Goal: Task Accomplishment & Management: Manage account settings

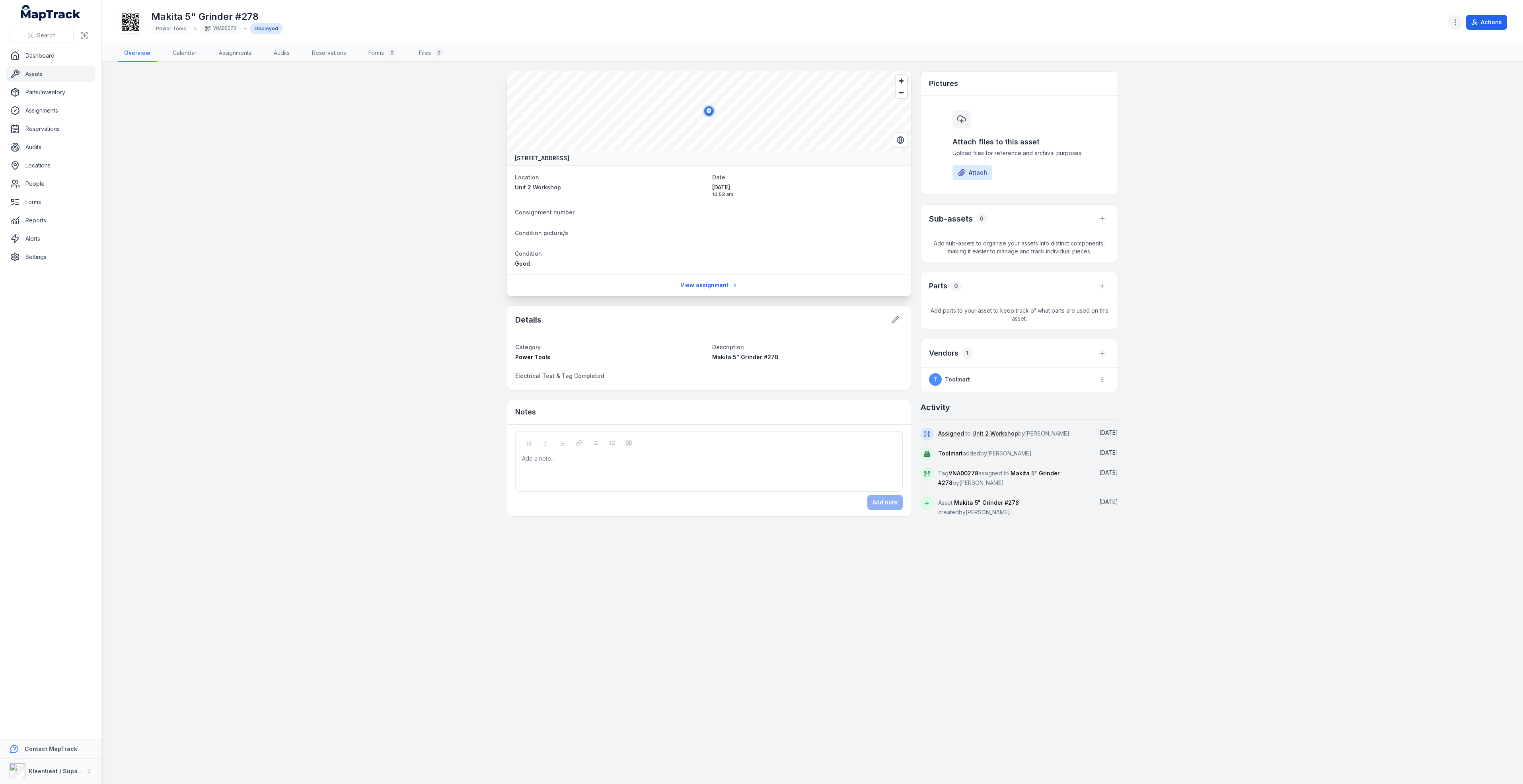
click at [1458, 22] on icon "button" at bounding box center [1455, 22] width 8 height 8
click at [1412, 109] on div "Edit categories" at bounding box center [1416, 108] width 89 height 15
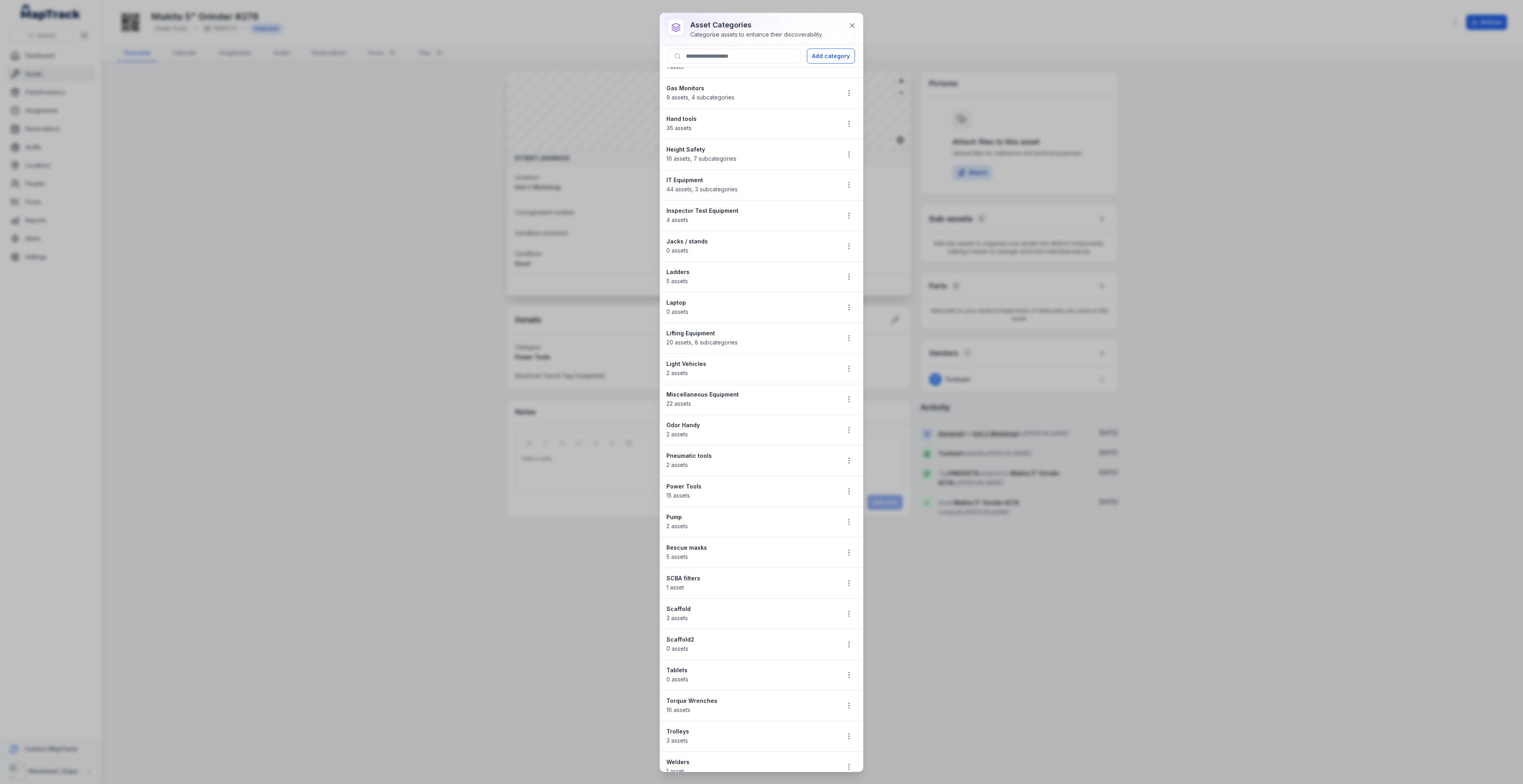
scroll to position [350, 0]
click at [684, 472] on strong "Power Tools" at bounding box center [750, 476] width 167 height 8
click at [849, 483] on circle "button" at bounding box center [849, 483] width 1 height 1
click at [785, 501] on div "Edit" at bounding box center [800, 499] width 89 height 15
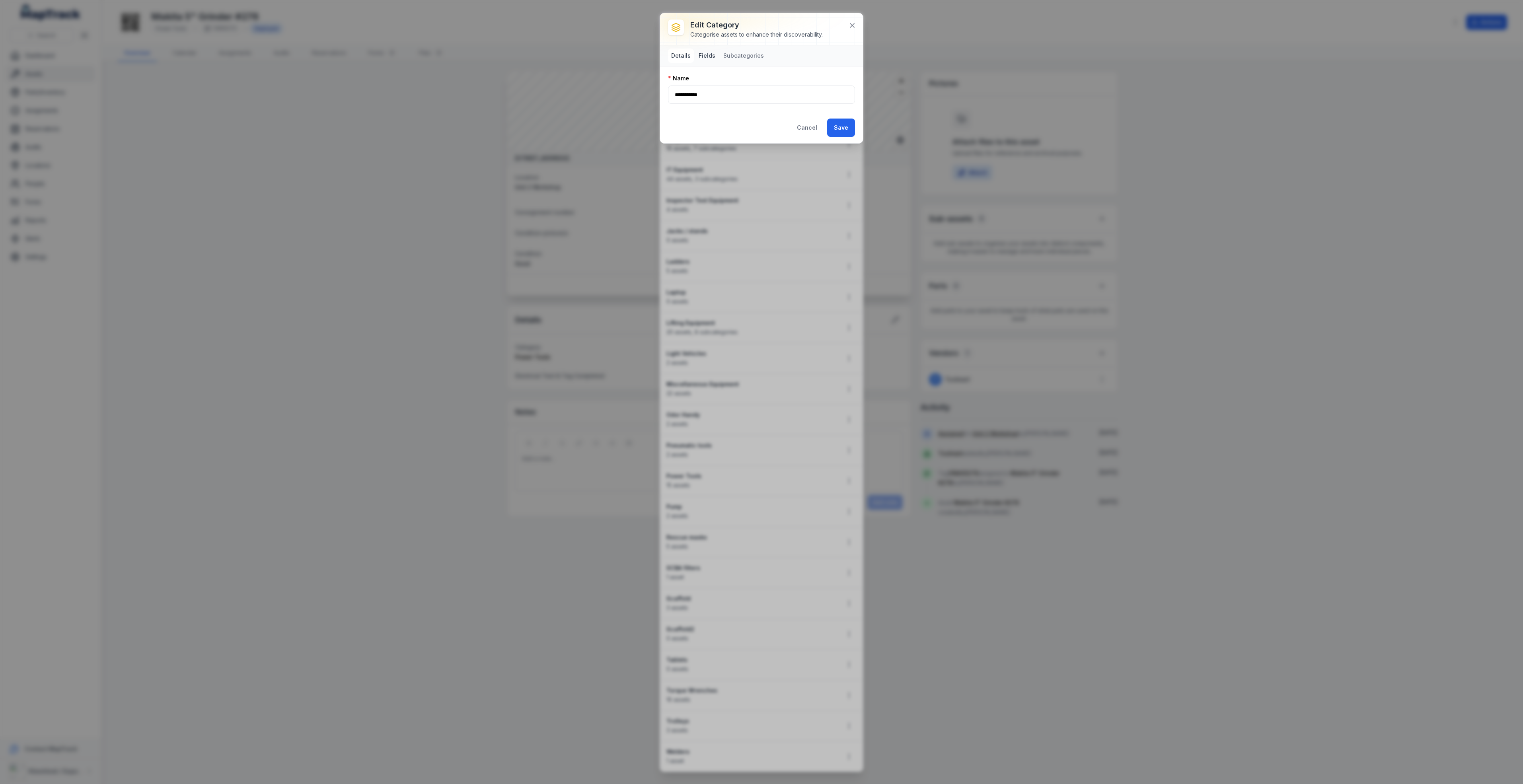
click at [712, 57] on button "Fields" at bounding box center [706, 56] width 23 height 15
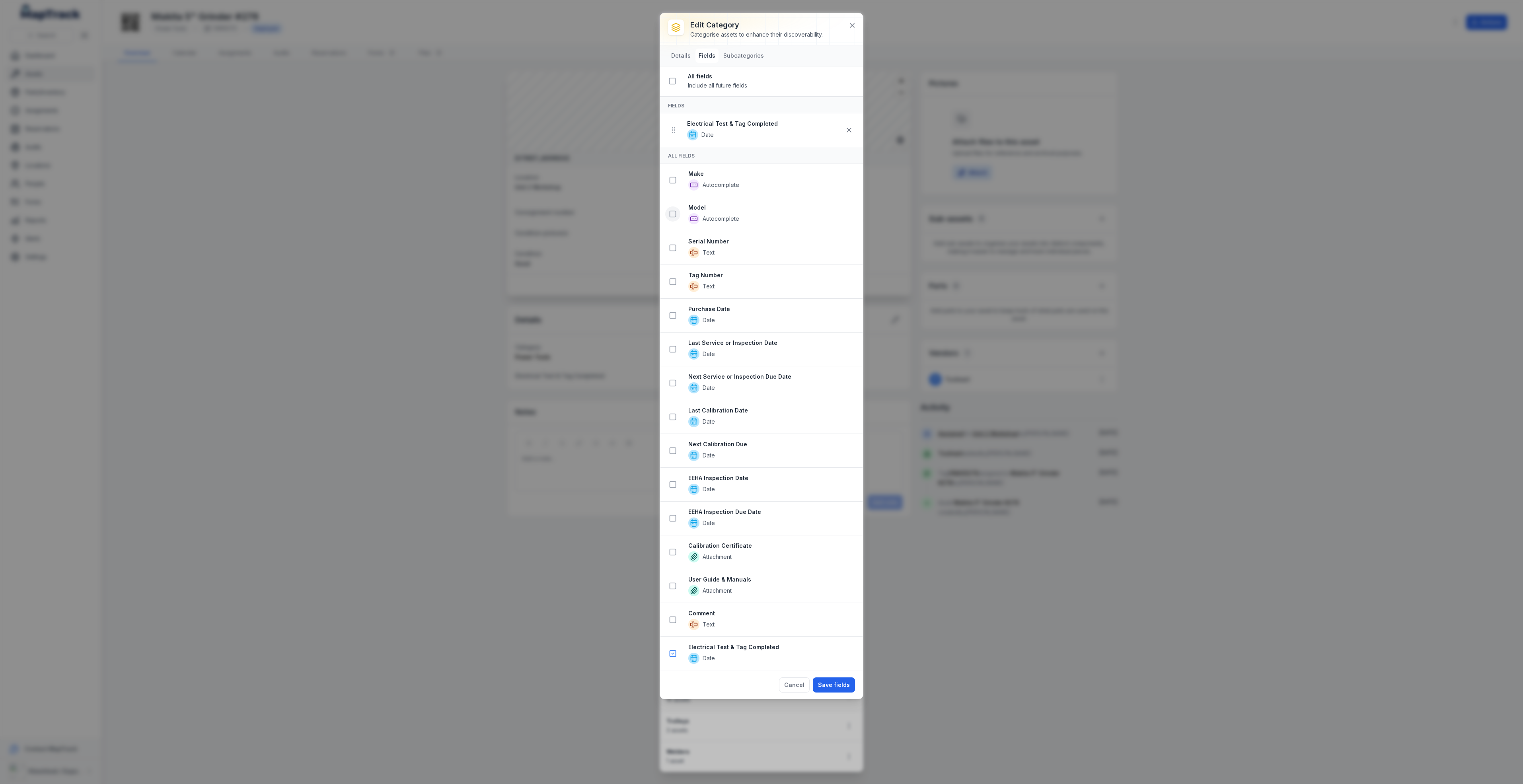
click at [674, 180] on icon at bounding box center [673, 179] width 8 height 8
click at [728, 163] on div "All Fields" at bounding box center [762, 155] width 203 height 16
click at [674, 181] on icon at bounding box center [673, 179] width 8 height 8
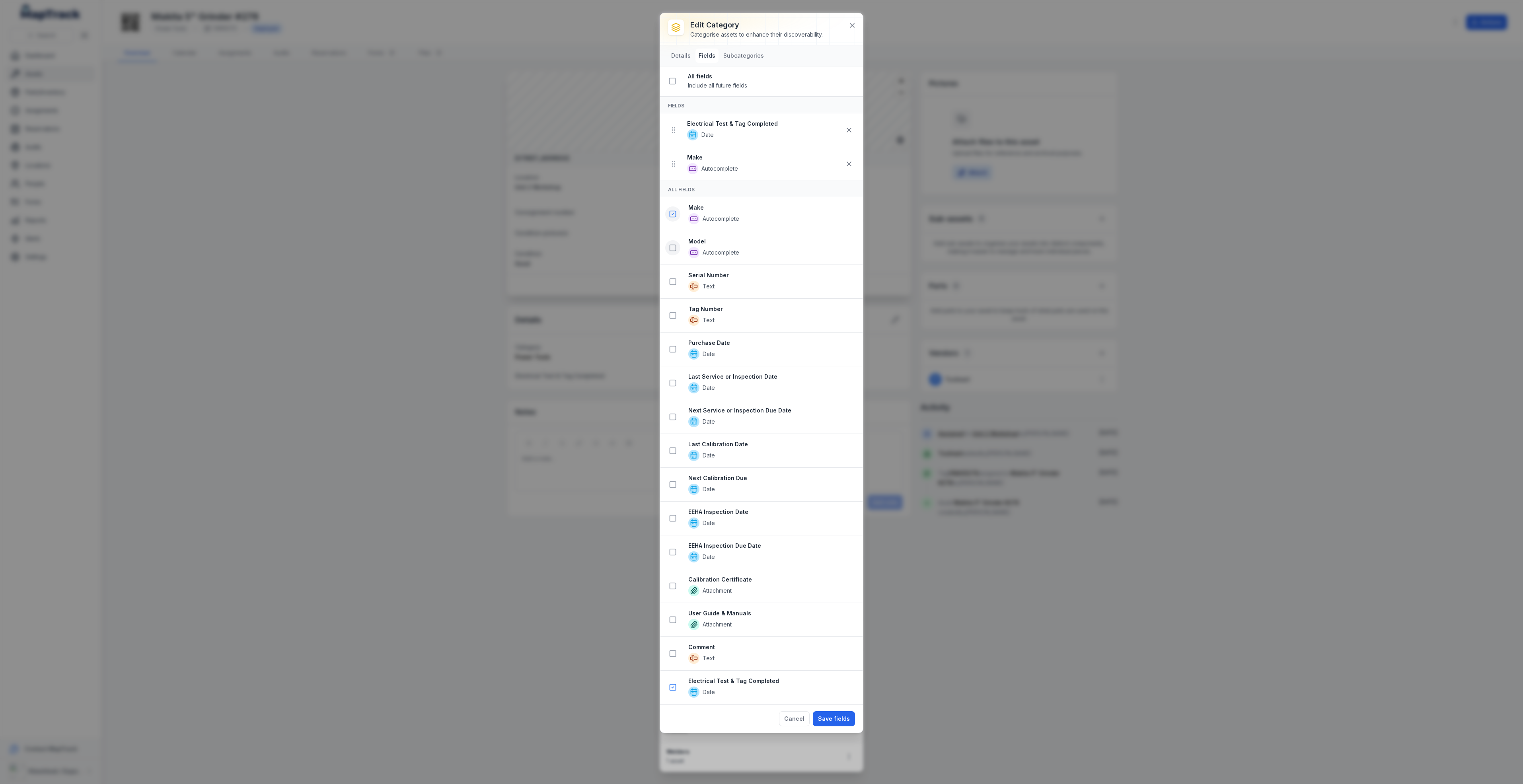
click at [674, 251] on icon at bounding box center [673, 247] width 8 height 8
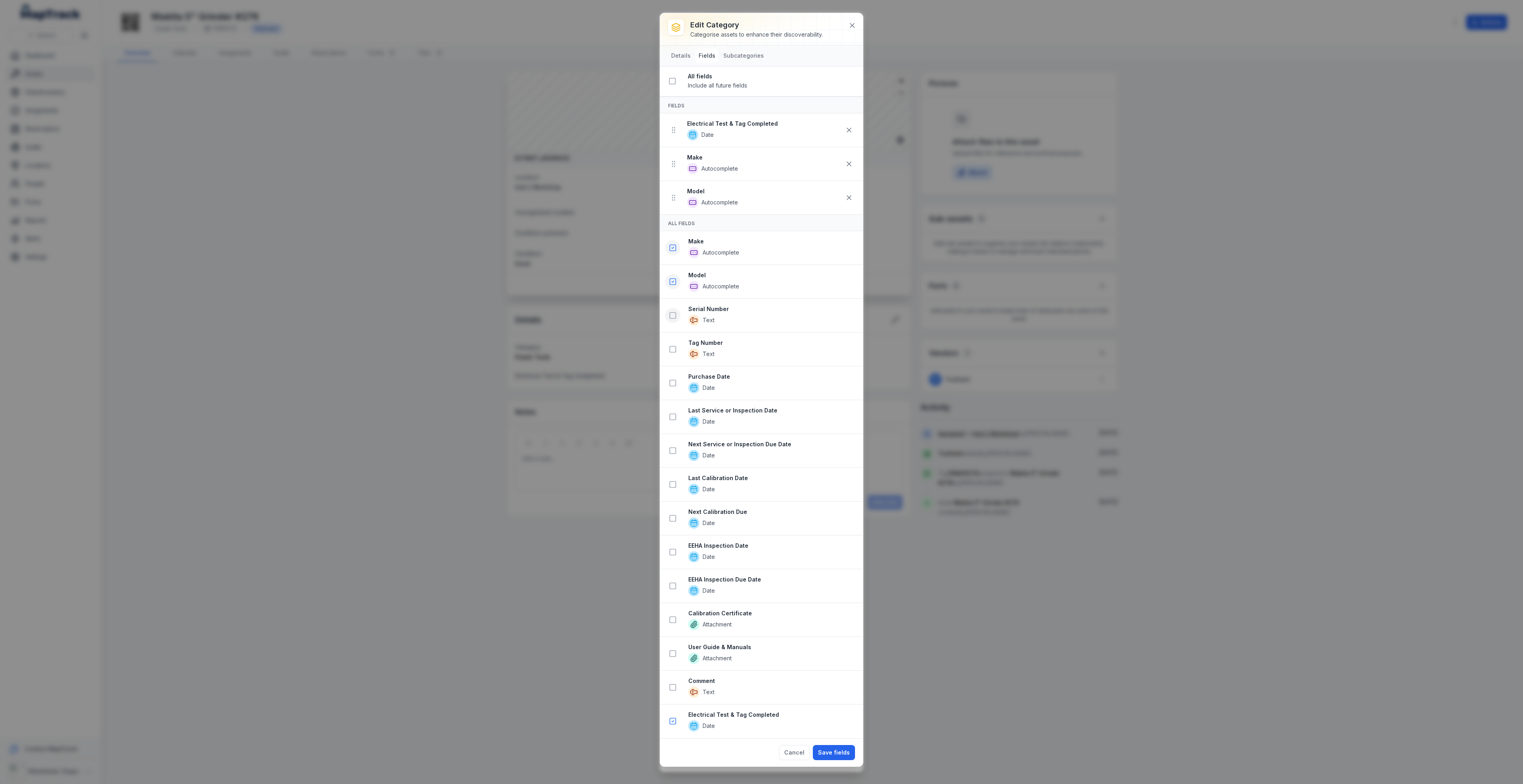
click at [674, 319] on icon at bounding box center [673, 315] width 8 height 8
click at [672, 387] on icon at bounding box center [673, 382] width 8 height 8
click at [674, 455] on icon at bounding box center [673, 450] width 8 height 8
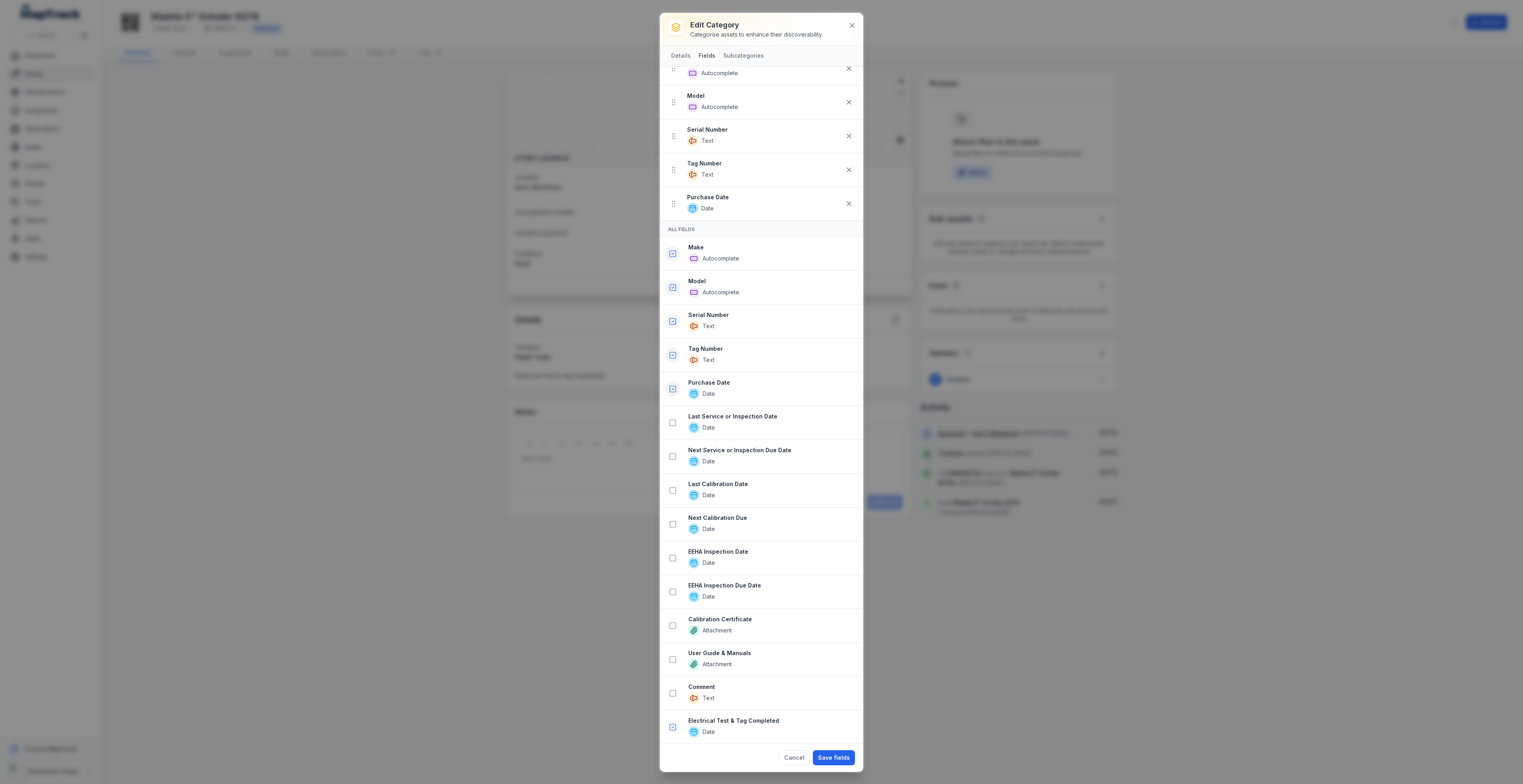
scroll to position [105, 0]
click at [673, 659] on icon at bounding box center [673, 658] width 8 height 8
click at [671, 693] on icon at bounding box center [673, 692] width 8 height 8
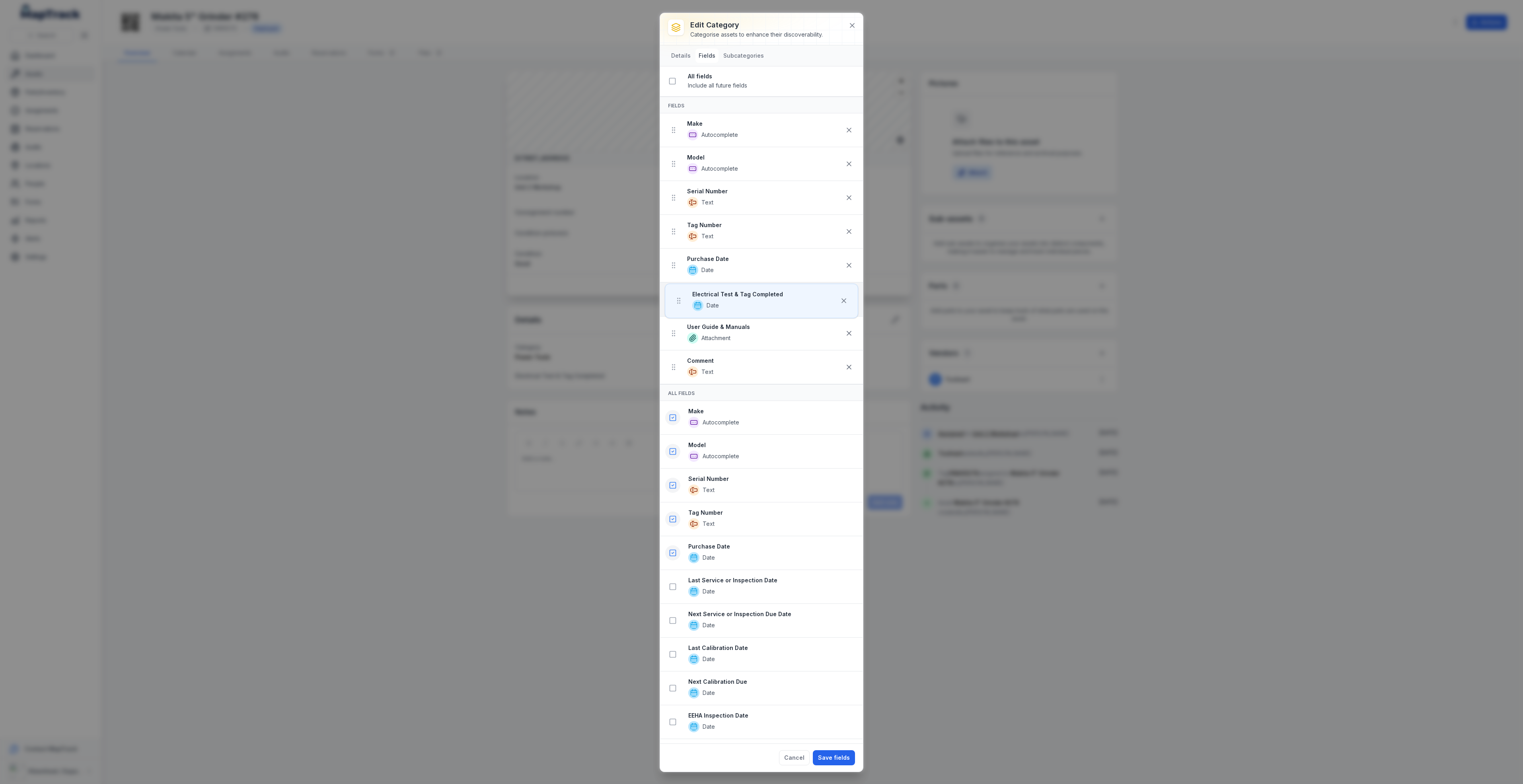
drag, startPoint x: 672, startPoint y: 132, endPoint x: 677, endPoint y: 305, distance: 173.1
click at [677, 305] on ul "Electrical Test & Tag Completed Date Make Autocomplete Model Autocomplete Seria…" at bounding box center [762, 248] width 203 height 271
click at [832, 757] on button "Save fields" at bounding box center [834, 758] width 43 height 15
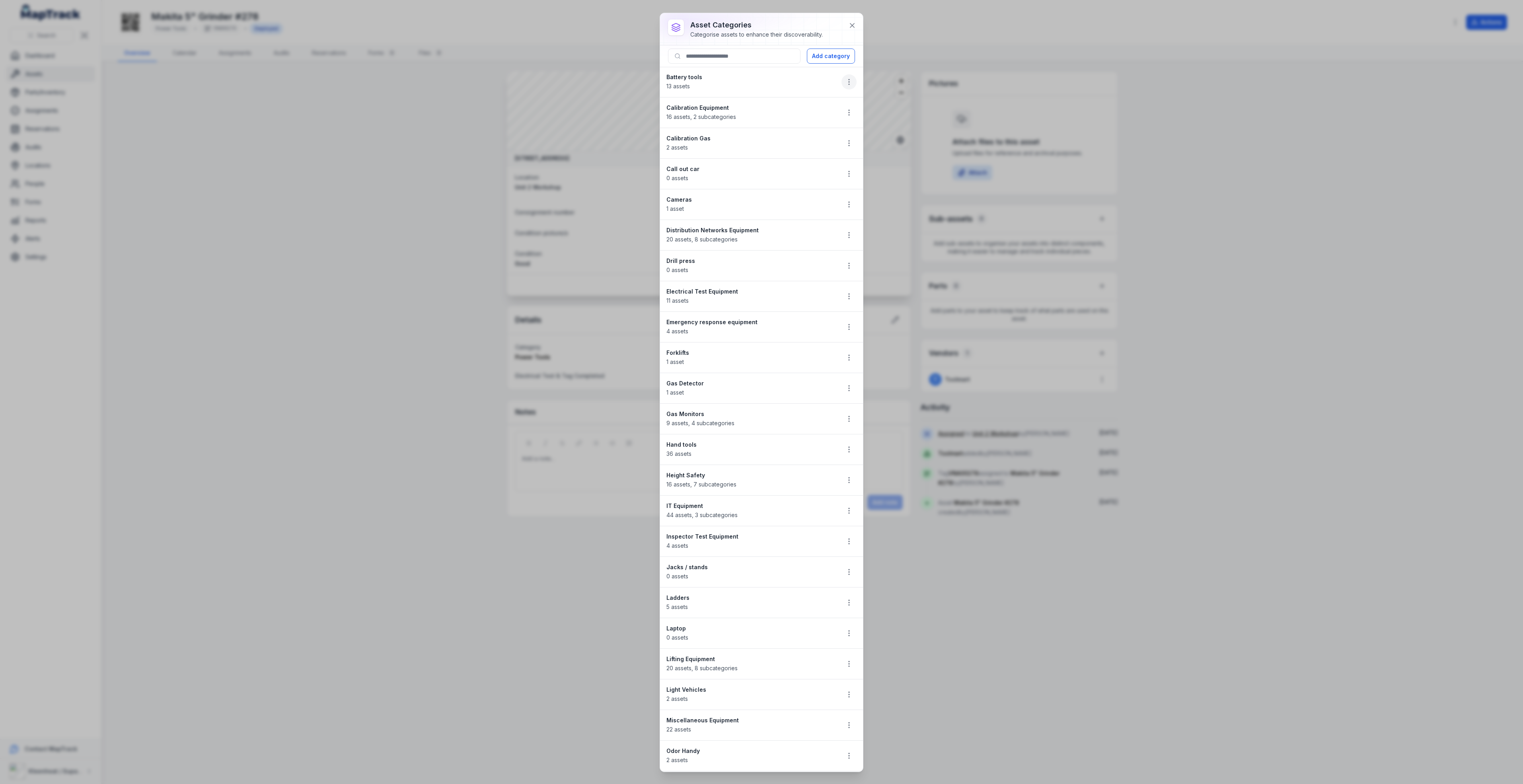
click at [845, 84] on icon "button" at bounding box center [849, 82] width 8 height 8
click at [785, 101] on div "Edit" at bounding box center [800, 104] width 89 height 15
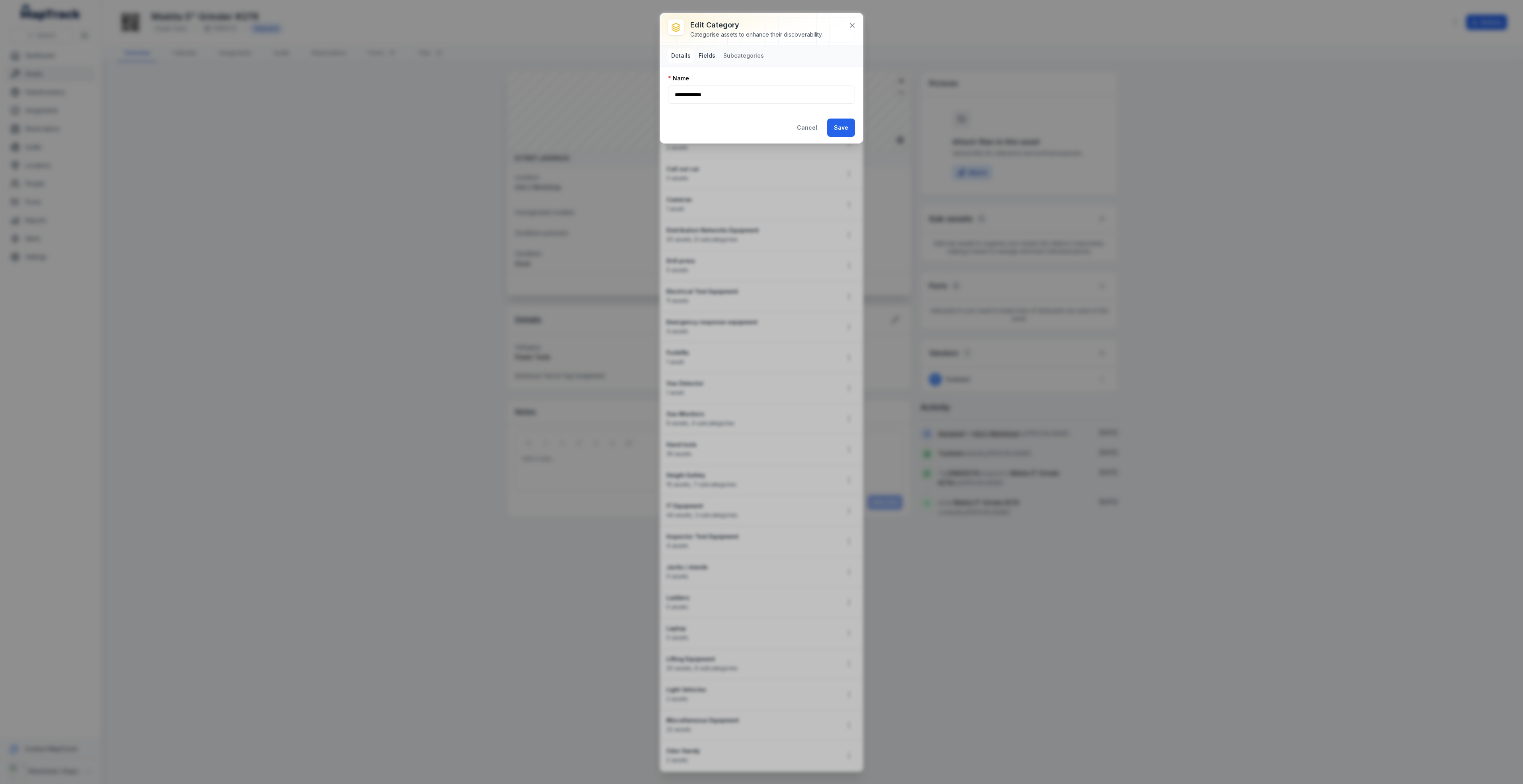
click at [702, 57] on button "Fields" at bounding box center [706, 56] width 23 height 15
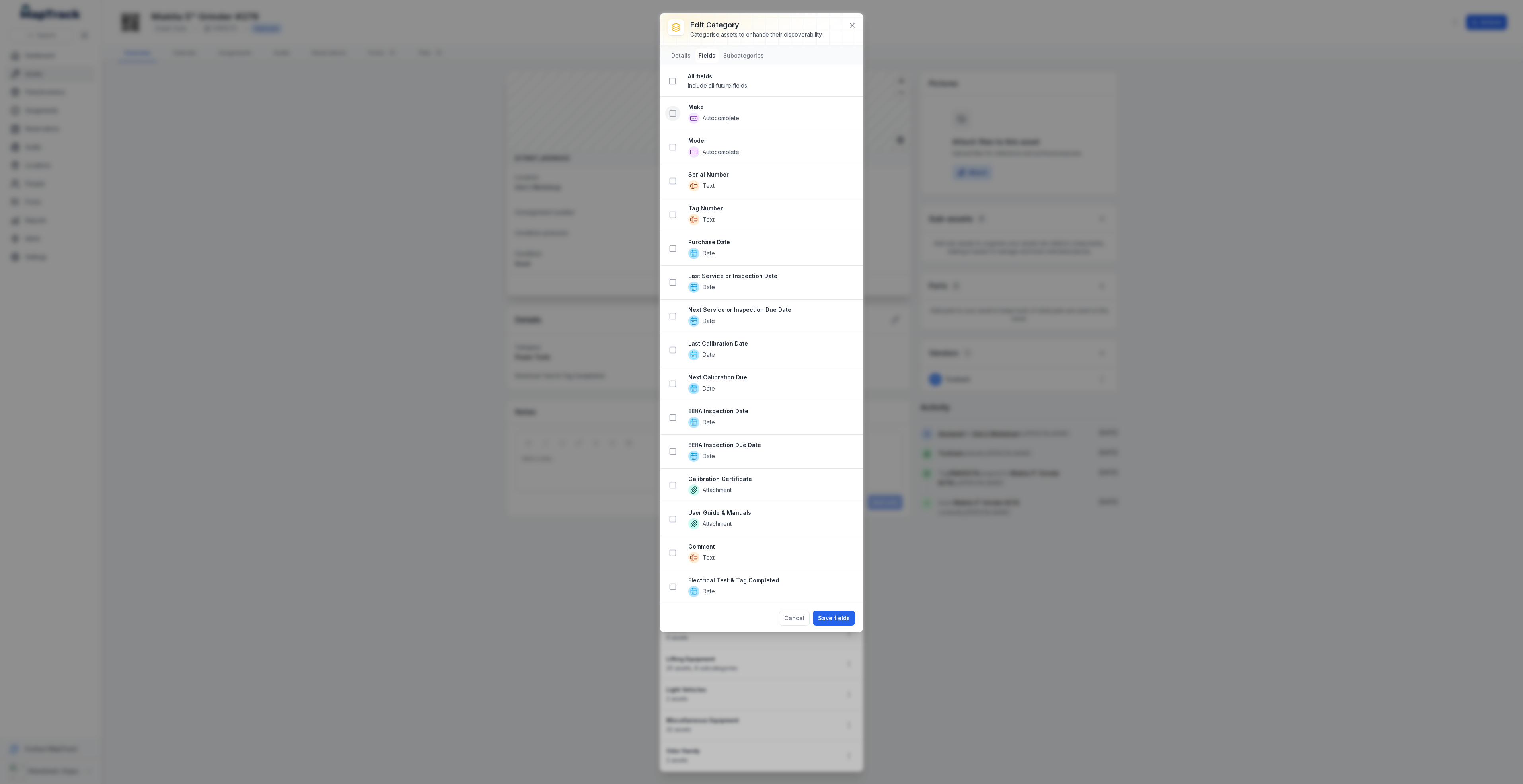
click at [674, 114] on icon at bounding box center [673, 113] width 8 height 8
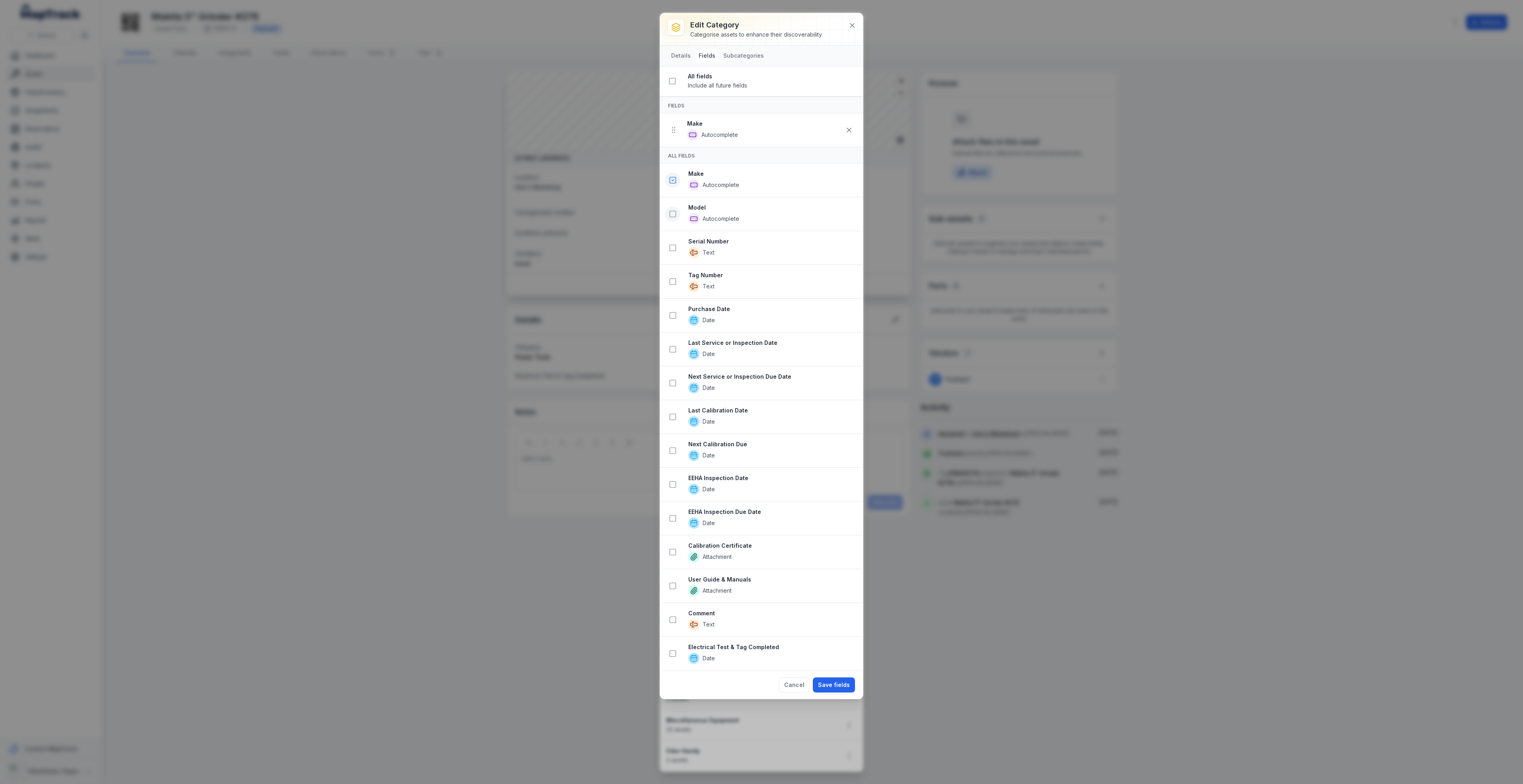
click at [674, 218] on icon at bounding box center [673, 214] width 8 height 8
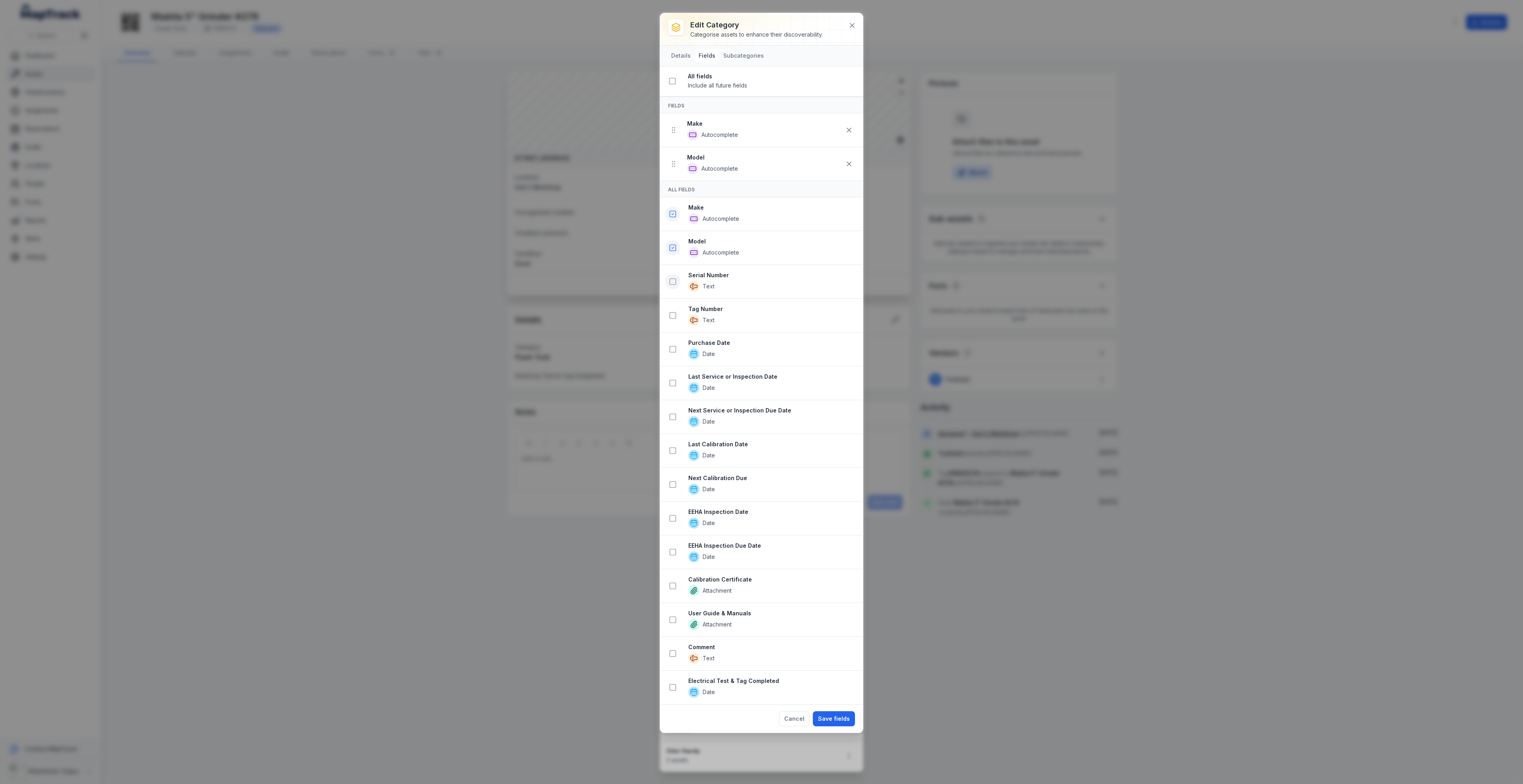
click at [674, 285] on icon at bounding box center [673, 281] width 8 height 8
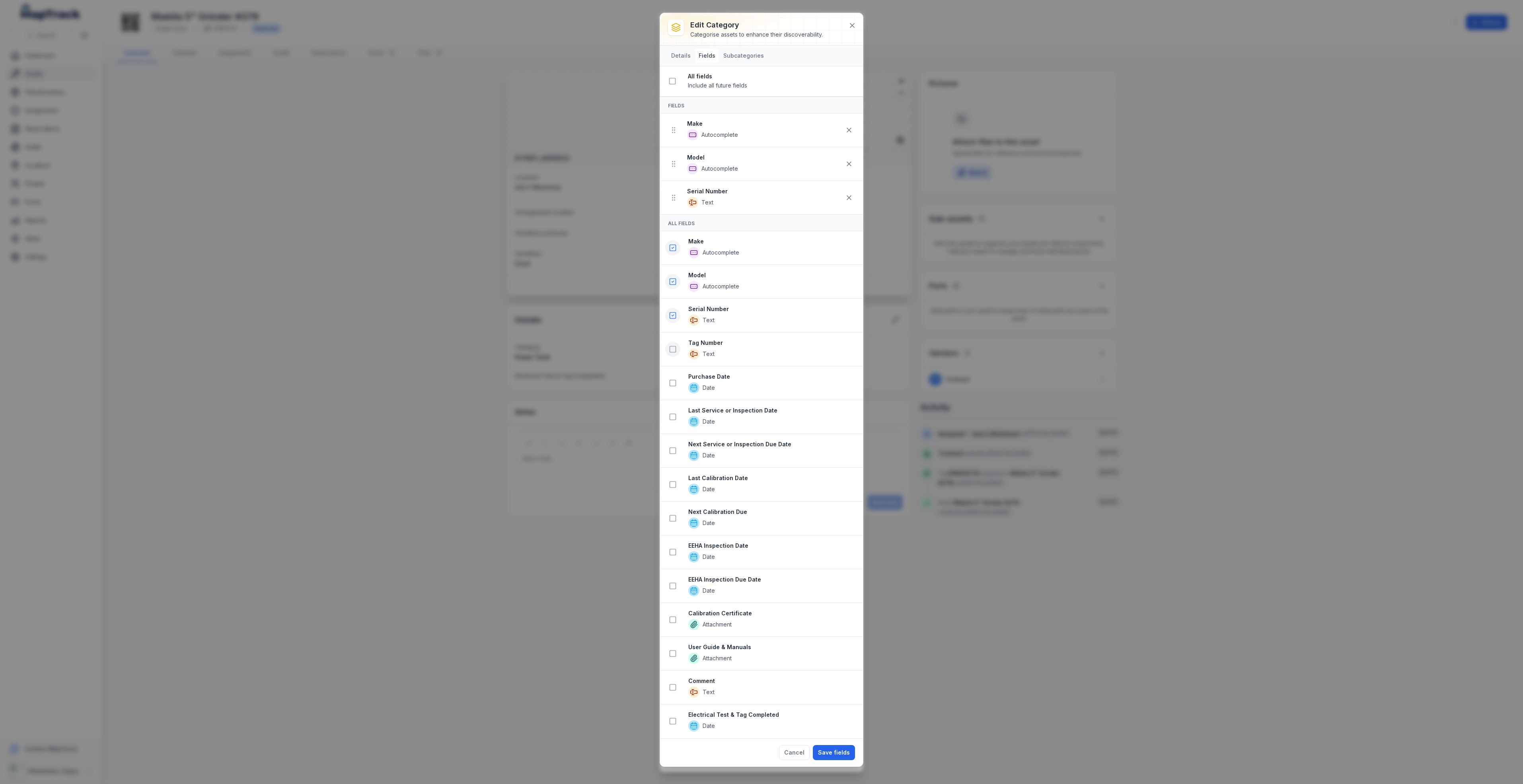
click at [673, 353] on icon at bounding box center [673, 349] width 8 height 8
click at [671, 420] on rect at bounding box center [673, 417] width 6 height 6
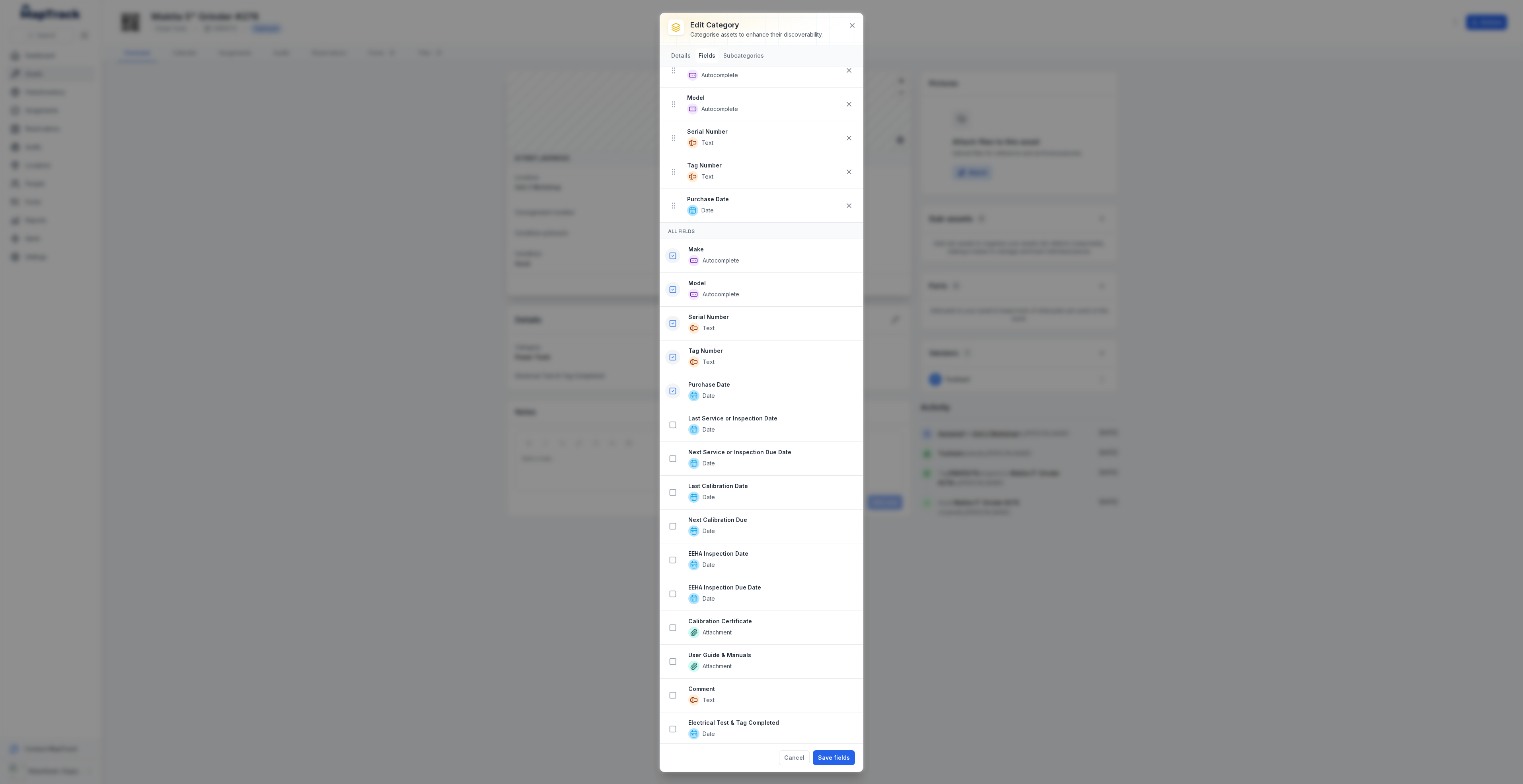
scroll to position [72, 0]
click at [674, 657] on icon at bounding box center [673, 658] width 8 height 8
click at [675, 696] on button at bounding box center [673, 692] width 15 height 15
click at [840, 756] on button "Save fields" at bounding box center [834, 758] width 43 height 15
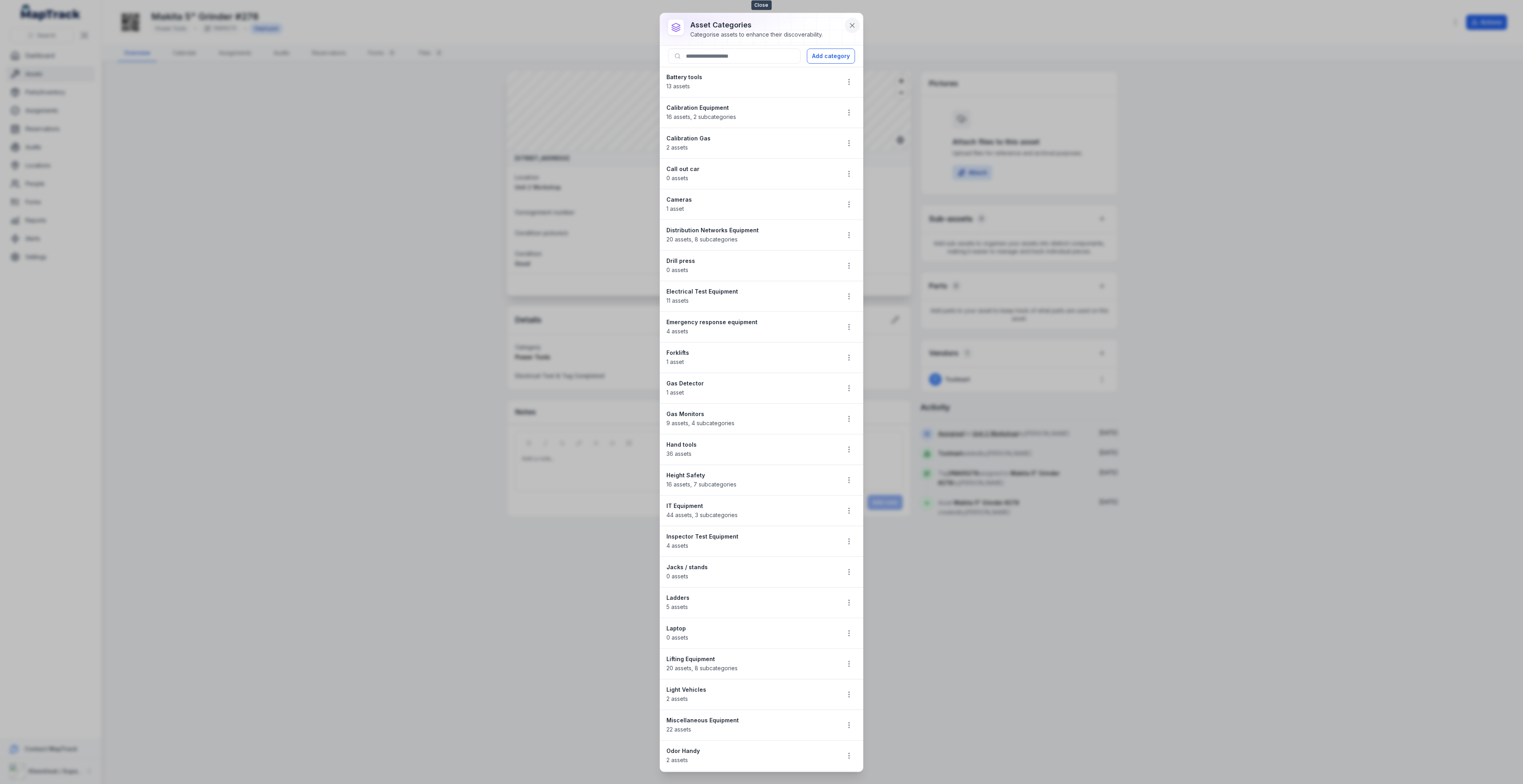
click at [850, 25] on icon at bounding box center [852, 25] width 8 height 8
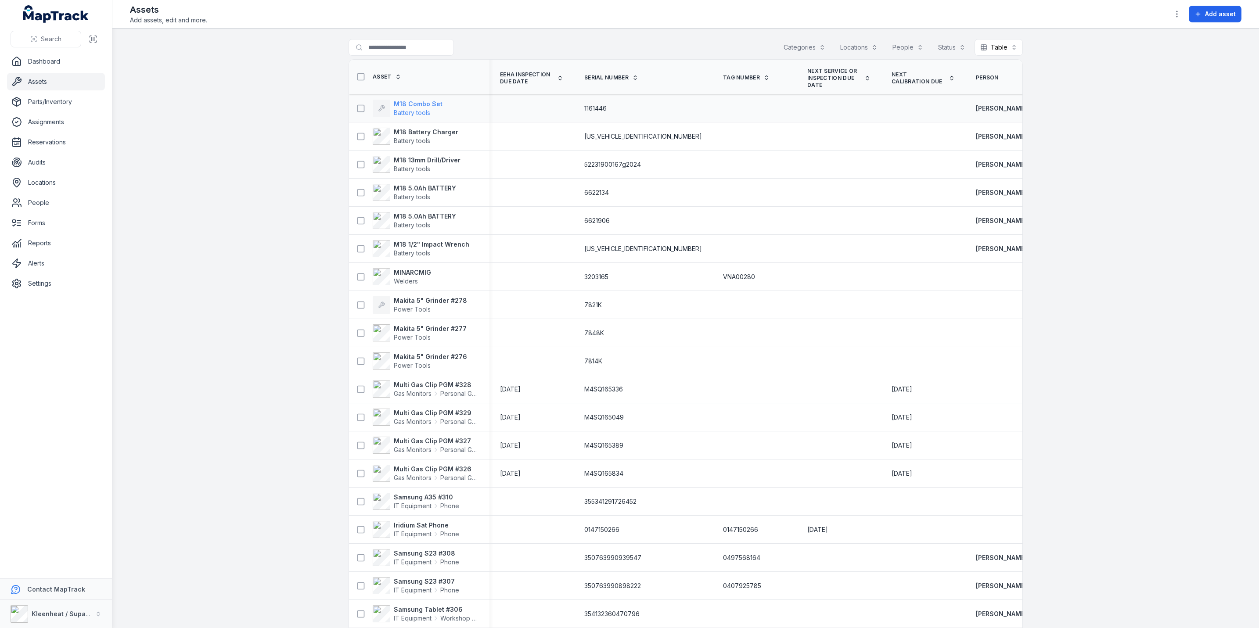
click at [403, 104] on strong "M18 Combo Set" at bounding box center [418, 104] width 49 height 9
click at [410, 102] on strong "M18 Combo Set" at bounding box center [418, 104] width 49 height 9
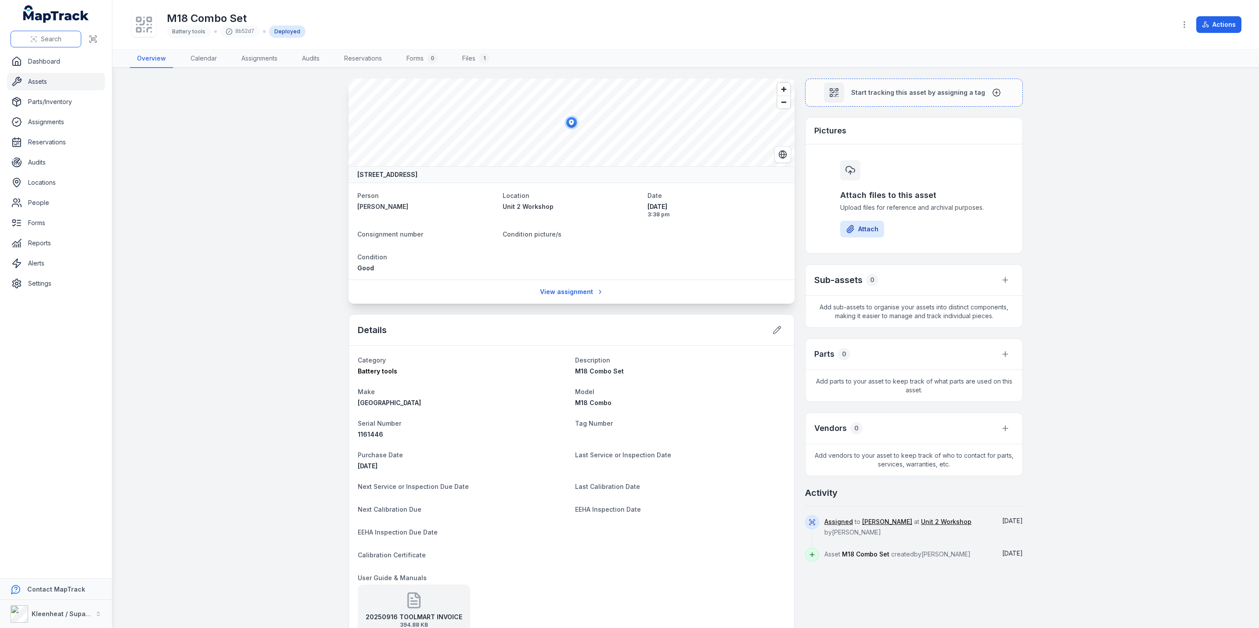
click at [43, 41] on span "Search" at bounding box center [51, 39] width 21 height 9
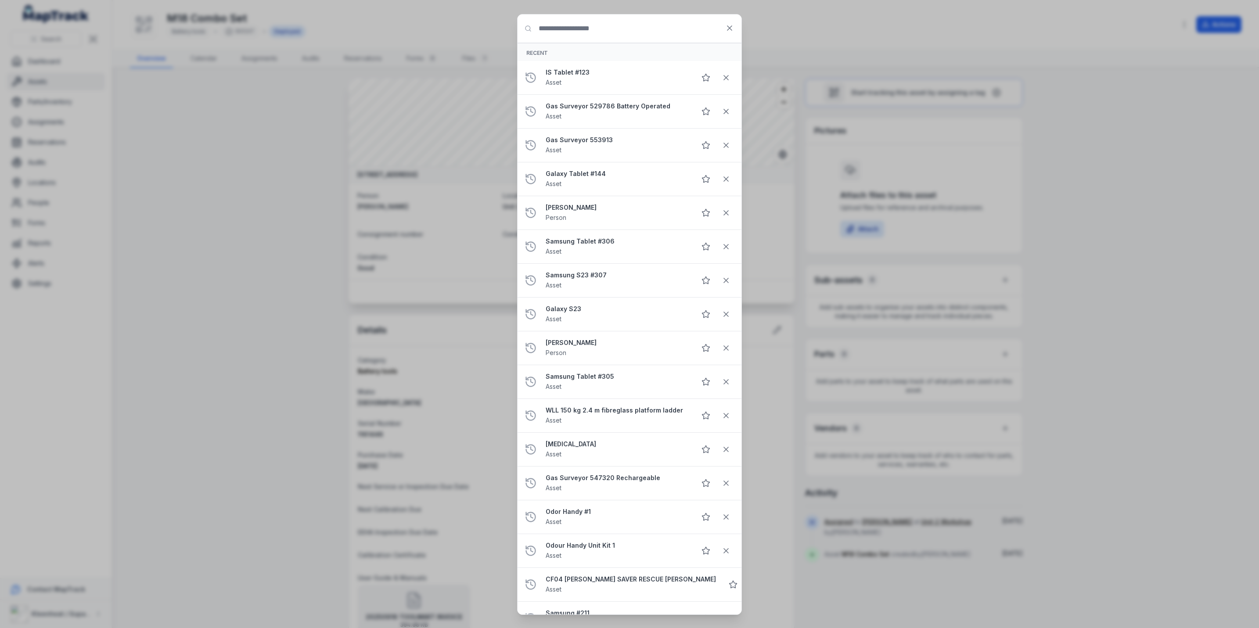
click at [569, 32] on input "Search for anything" at bounding box center [629, 28] width 224 height 28
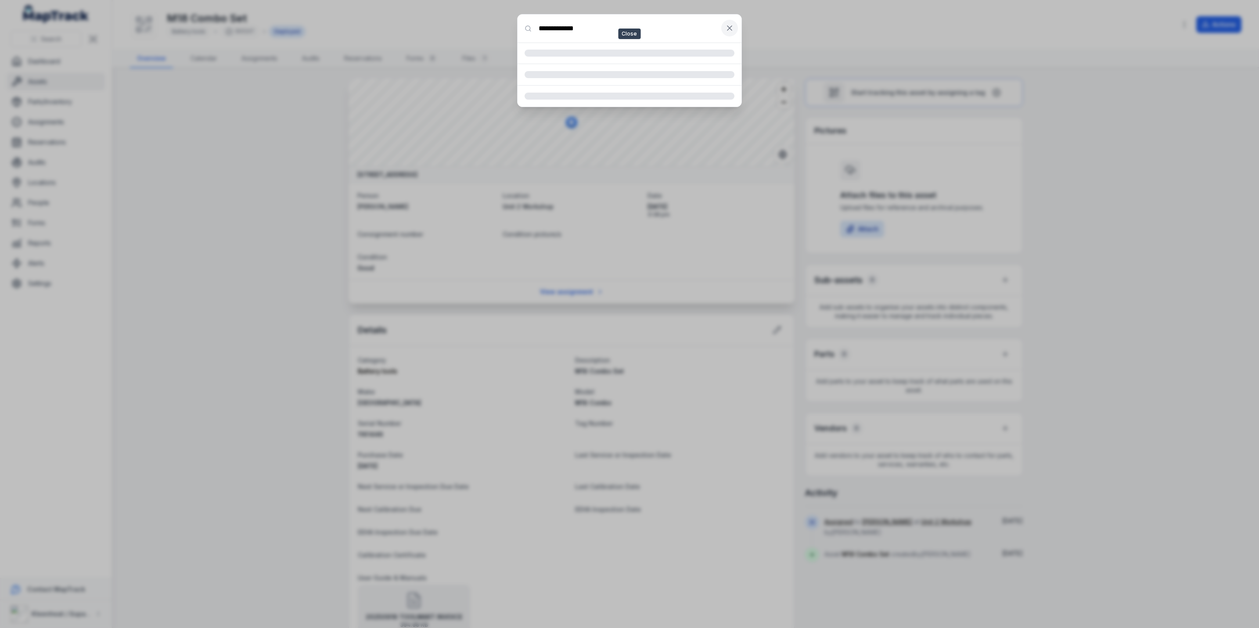
type input "**********"
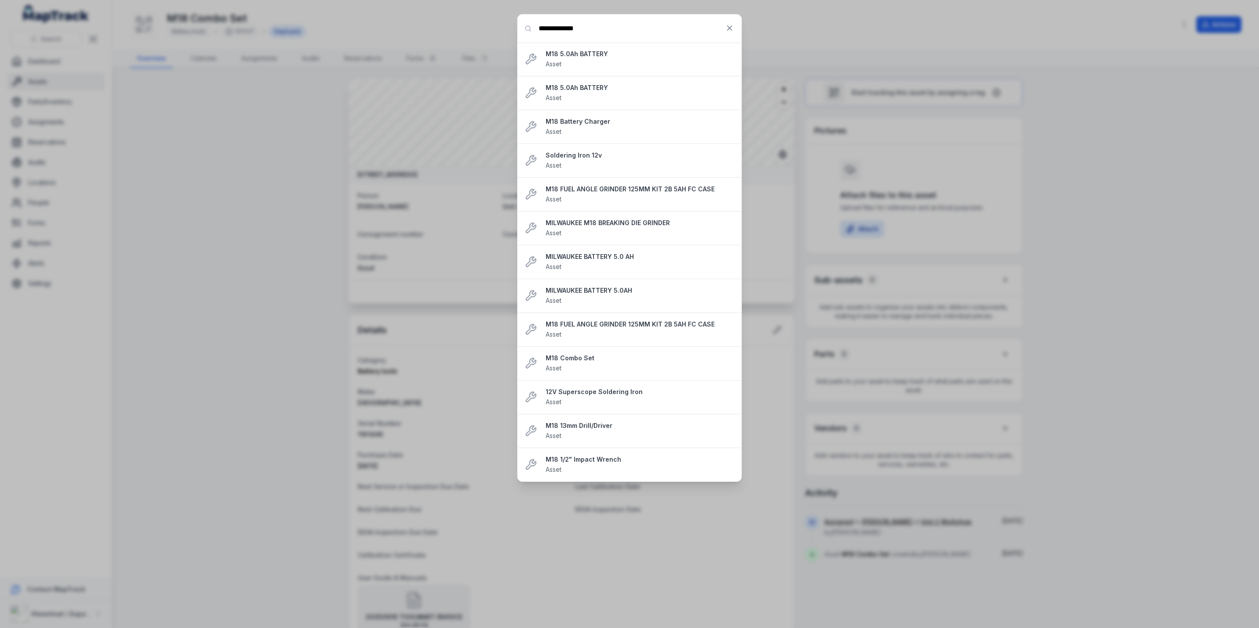
click at [149, 155] on div "**********" at bounding box center [629, 314] width 1259 height 628
click at [727, 30] on icon at bounding box center [729, 28] width 4 height 4
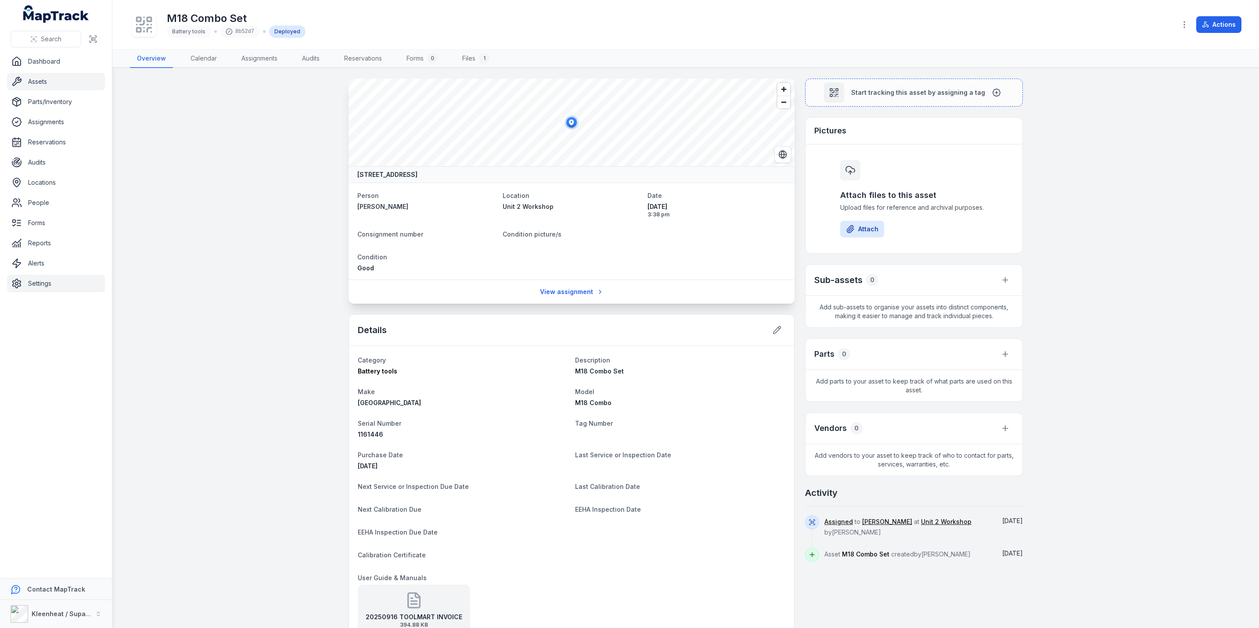
click at [24, 287] on link "Settings" at bounding box center [56, 284] width 98 height 18
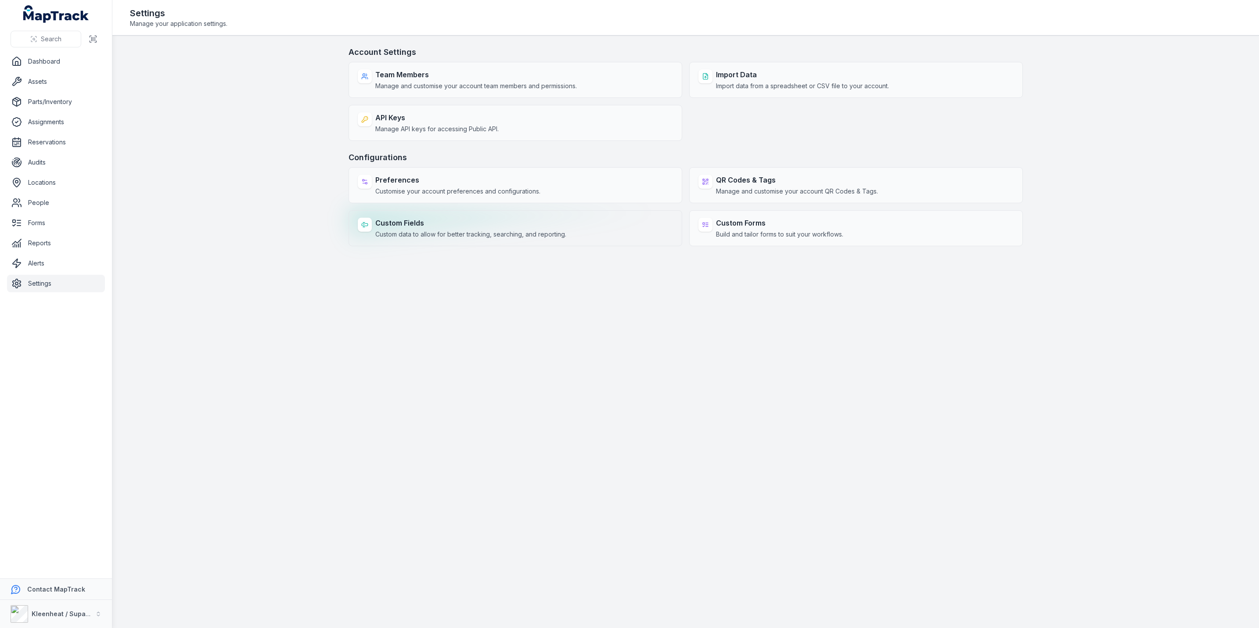
click at [409, 221] on strong "Custom Fields" at bounding box center [470, 223] width 191 height 11
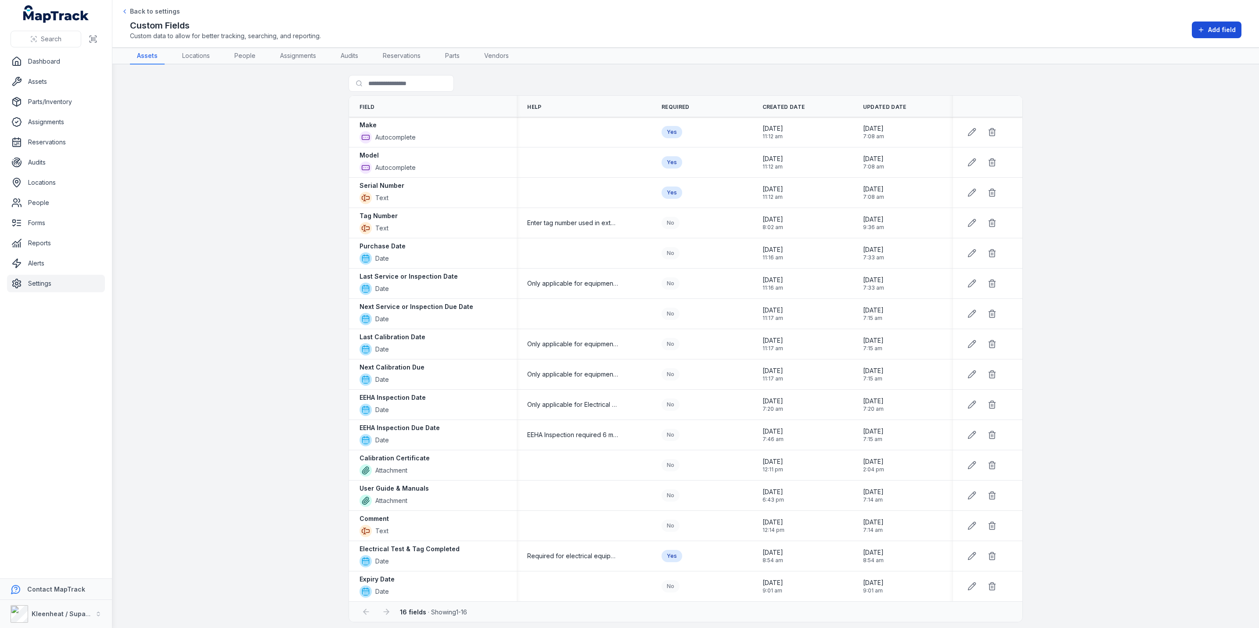
click at [1204, 22] on button "Add field" at bounding box center [1217, 30] width 50 height 17
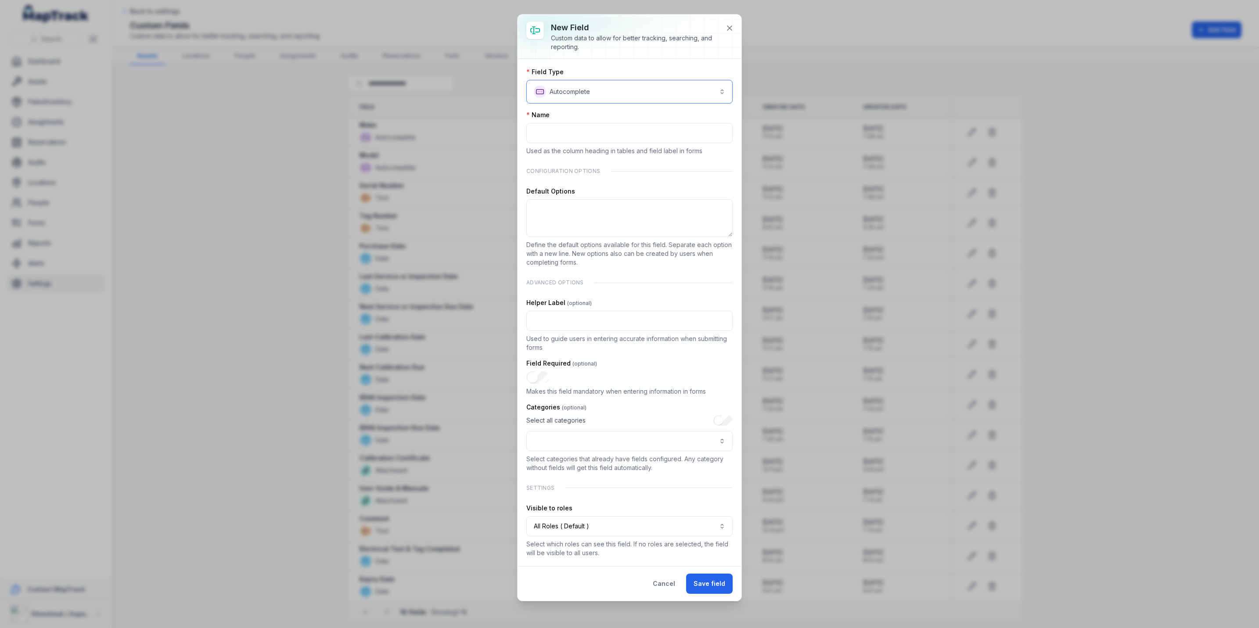
click at [582, 97] on button "**********" at bounding box center [629, 92] width 206 height 24
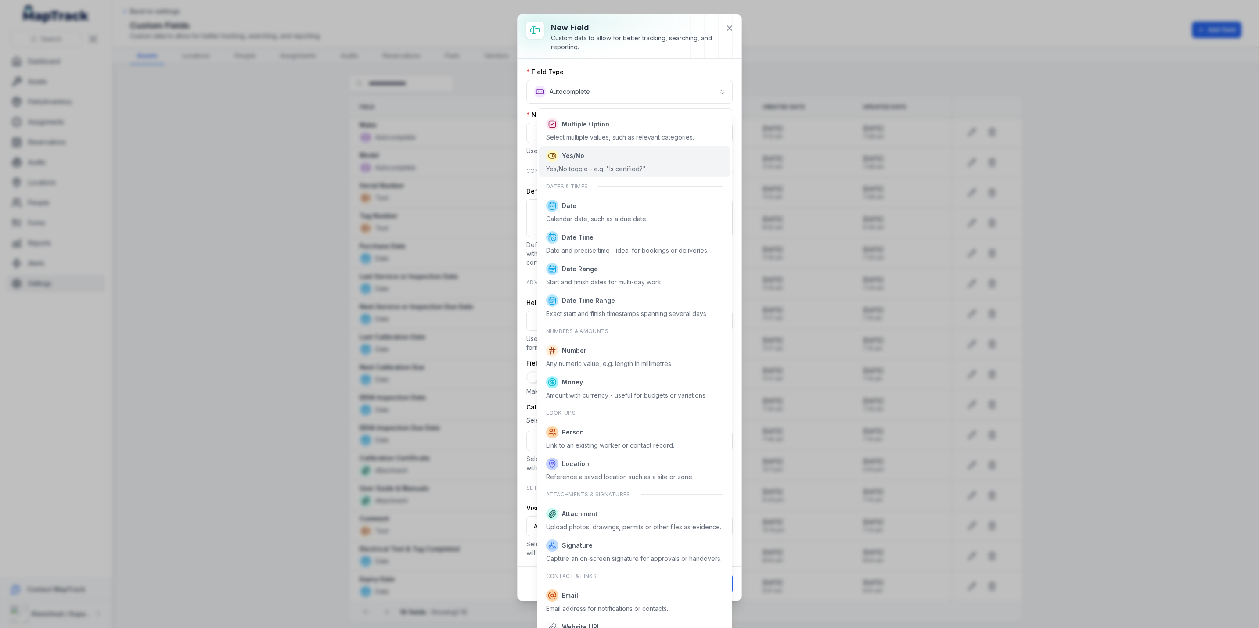
scroll to position [198, 0]
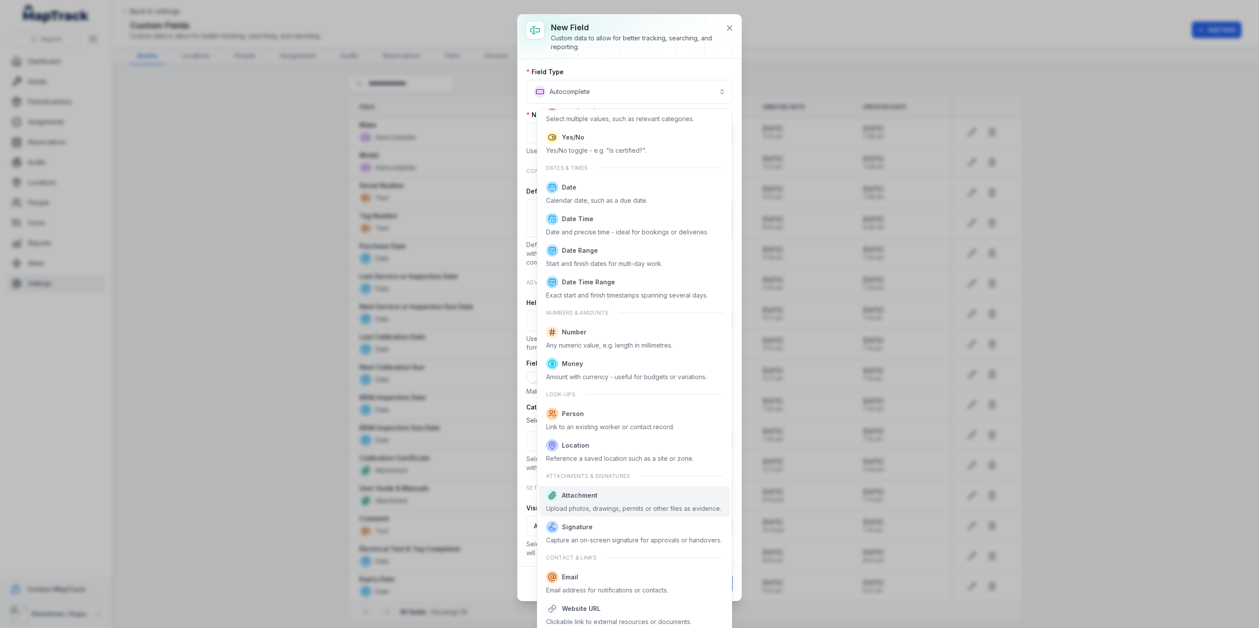
click at [578, 496] on span "Attachment" at bounding box center [580, 495] width 36 height 9
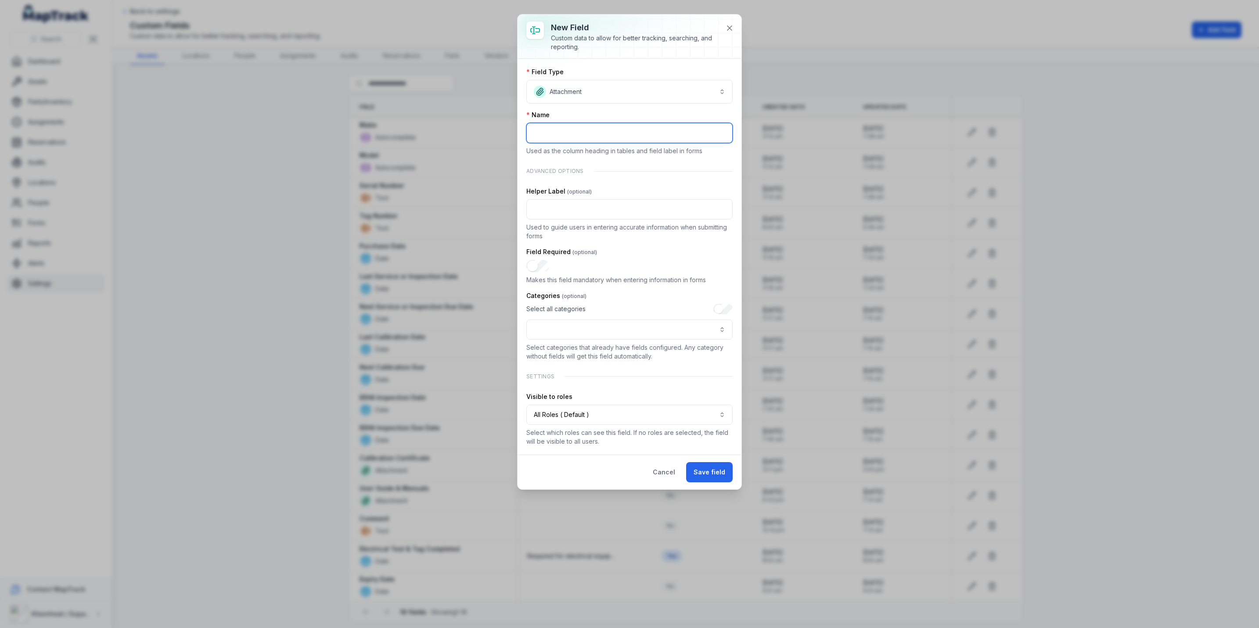
click at [594, 137] on input ":r12:-form-item-label" at bounding box center [629, 133] width 206 height 20
type input "**********"
click at [683, 334] on button ":r1a:-form-item-label" at bounding box center [629, 330] width 206 height 20
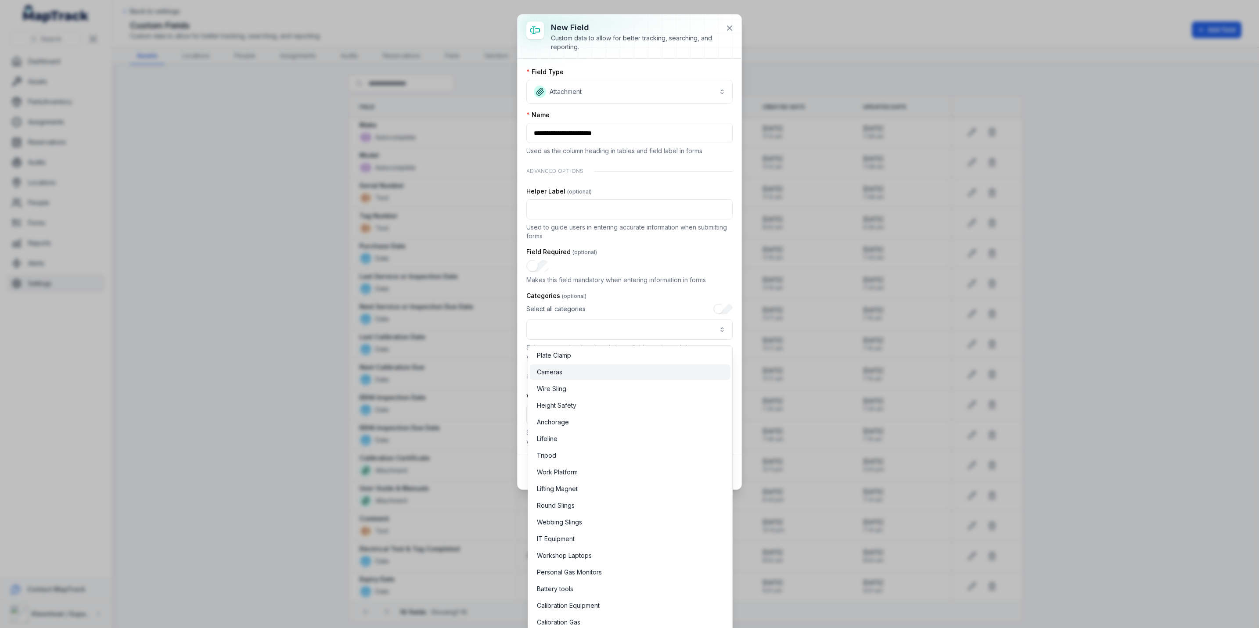
scroll to position [201, 0]
click at [568, 615] on div "Calibration Gas" at bounding box center [630, 622] width 201 height 16
click at [545, 269] on div "**********" at bounding box center [629, 257] width 206 height 378
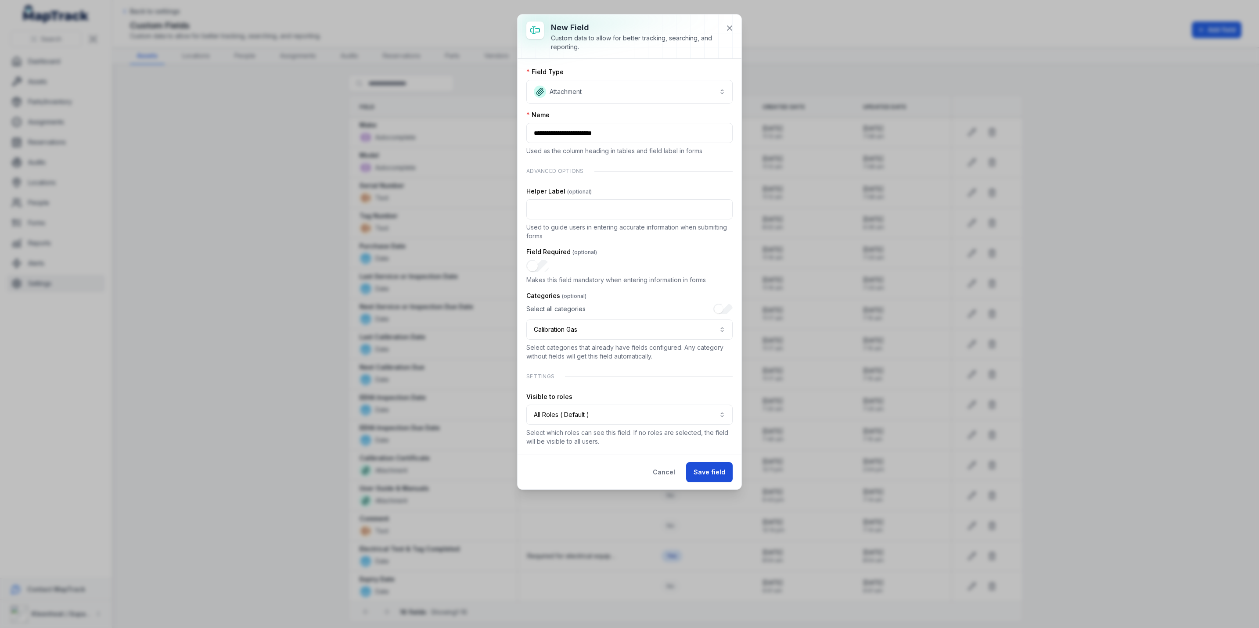
click at [708, 475] on button "Save field" at bounding box center [709, 472] width 47 height 20
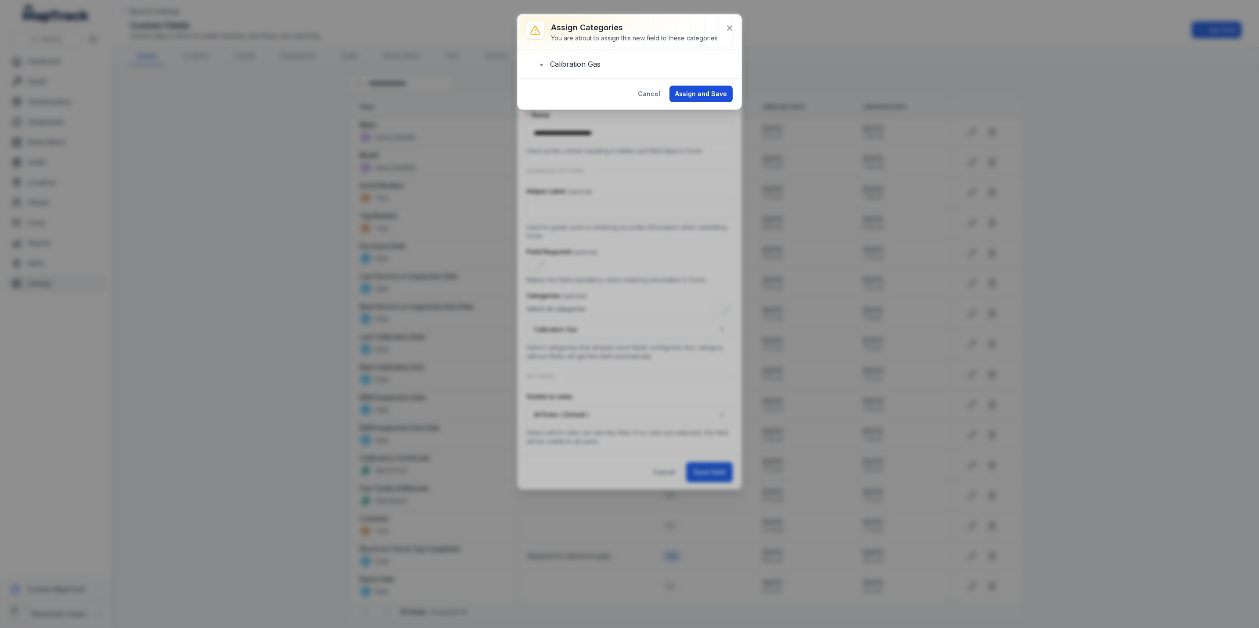
click at [704, 94] on button "Assign and Save" at bounding box center [700, 94] width 63 height 17
